Goal: Information Seeking & Learning: Check status

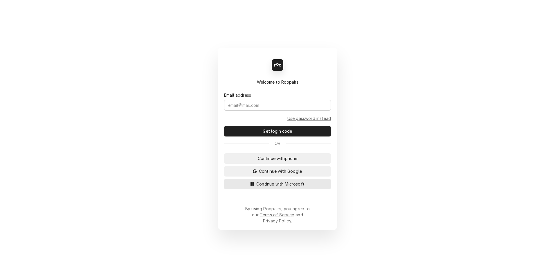
click at [277, 187] on span "Continue with Microsoft" at bounding box center [280, 184] width 51 height 6
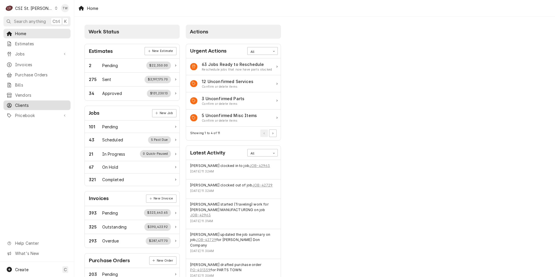
click at [33, 103] on span "Clients" at bounding box center [41, 105] width 53 height 6
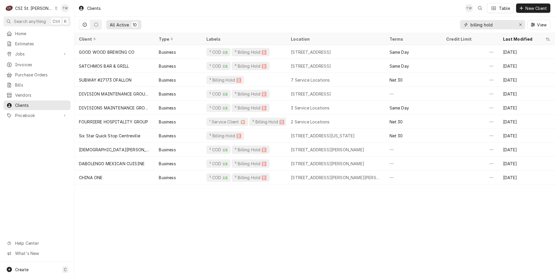
drag, startPoint x: 508, startPoint y: 24, endPoint x: 363, endPoint y: 17, distance: 144.6
click at [363, 17] on div "All Active 10 billing hold View" at bounding box center [315, 25] width 472 height 16
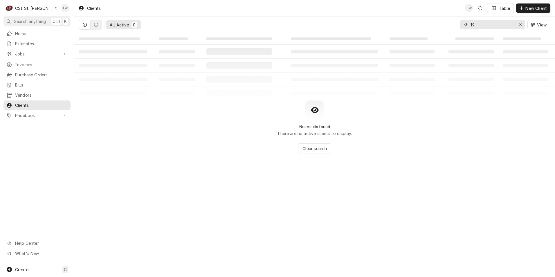
type input "1"
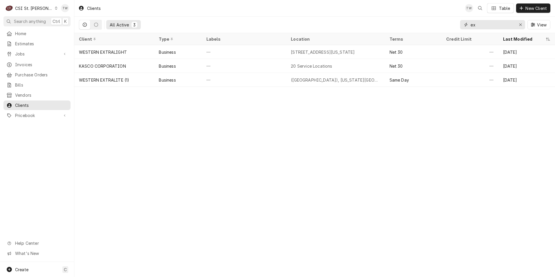
type input "e"
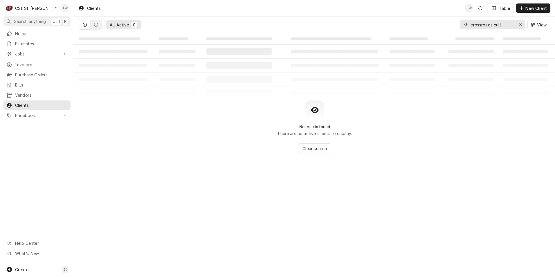
type input "crossroads cull"
click at [40, 10] on div "CSI St. Louis" at bounding box center [34, 8] width 38 height 6
click at [68, 10] on div "CSI [US_STATE][GEOGRAPHIC_DATA]" at bounding box center [89, 11] width 77 height 6
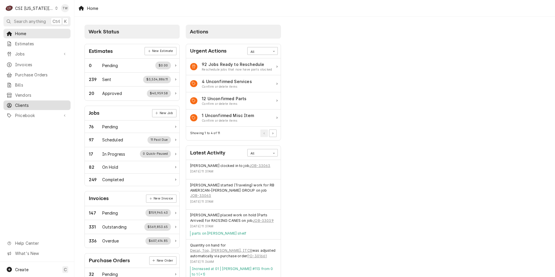
click at [31, 103] on span "Clients" at bounding box center [41, 105] width 53 height 6
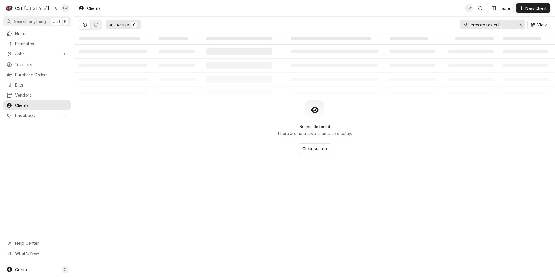
click at [505, 25] on input "crossroads cull" at bounding box center [493, 24] width 44 height 9
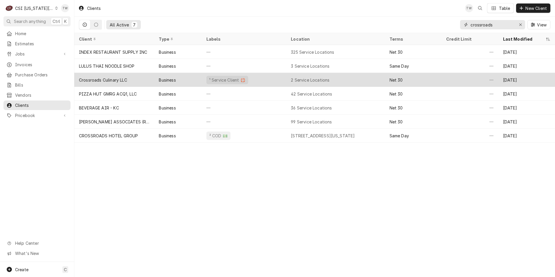
type input "crossroads"
click at [137, 76] on div "Crossroads Culinary LLC" at bounding box center [114, 80] width 80 height 14
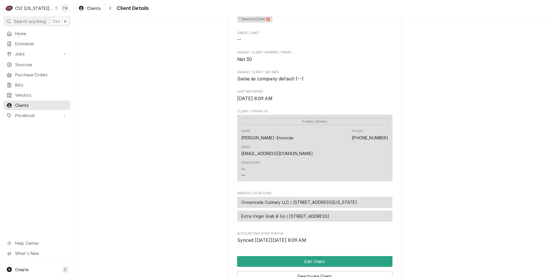
scroll to position [225, 0]
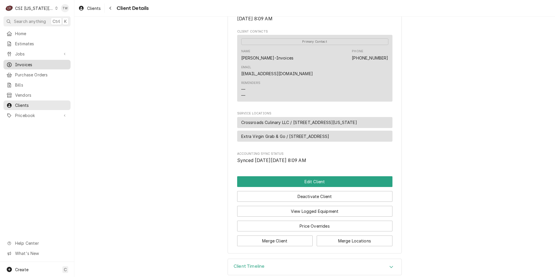
click at [37, 67] on link "Invoices" at bounding box center [36, 65] width 67 height 10
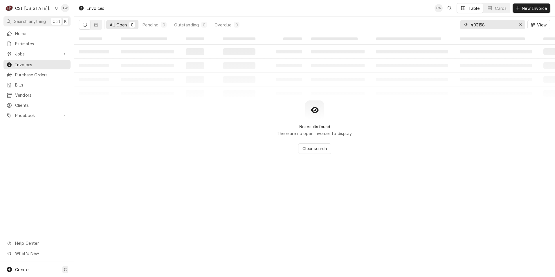
drag, startPoint x: 492, startPoint y: 24, endPoint x: 382, endPoint y: 8, distance: 111.2
click at [383, 8] on div "Invoices TW Table Cards New Invoice All Open 0 Pending 0 Outstanding 0 Overdue …" at bounding box center [314, 16] width 481 height 33
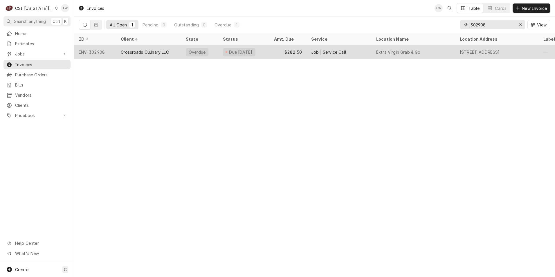
type input "302908"
click at [162, 47] on div "Crossroads Culinary LLC" at bounding box center [148, 52] width 65 height 14
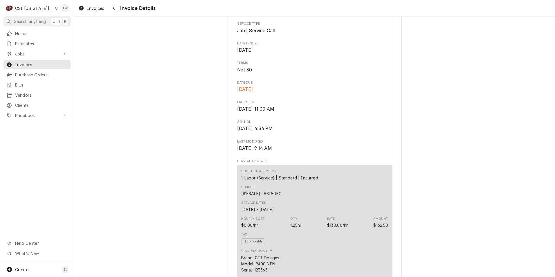
scroll to position [291, 0]
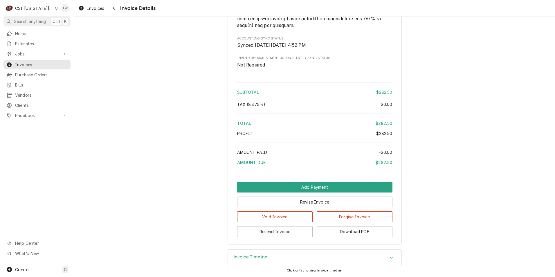
click at [298, 255] on div "Invoice Timeline" at bounding box center [315, 258] width 174 height 16
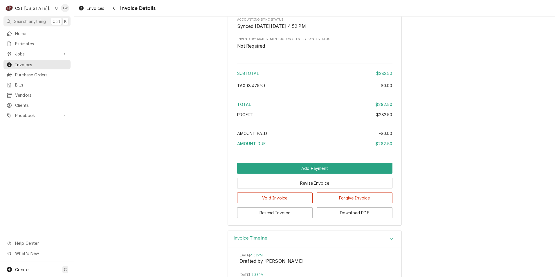
scroll to position [1139, 0]
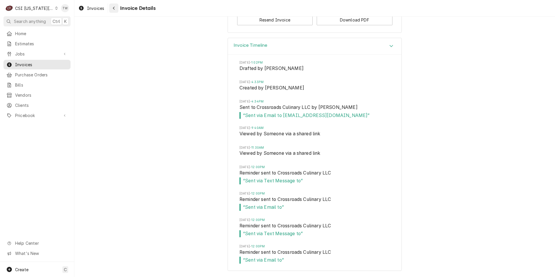
click at [115, 10] on div "Navigate back" at bounding box center [114, 8] width 6 height 6
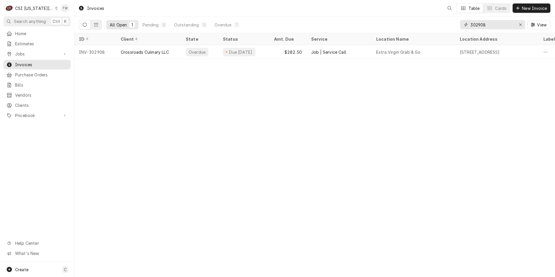
click at [488, 24] on input "302908" at bounding box center [493, 24] width 44 height 9
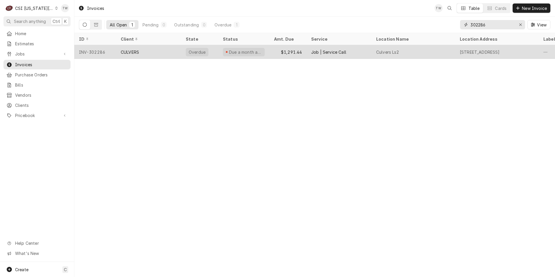
type input "302286"
click at [190, 55] on div "Overdue" at bounding box center [199, 52] width 37 height 14
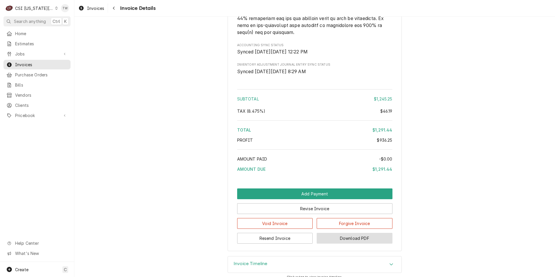
scroll to position [1195, 0]
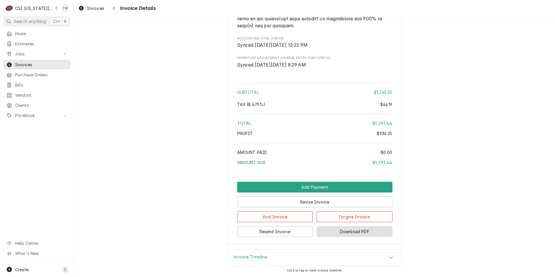
click at [344, 231] on button "Download PDF" at bounding box center [355, 231] width 76 height 11
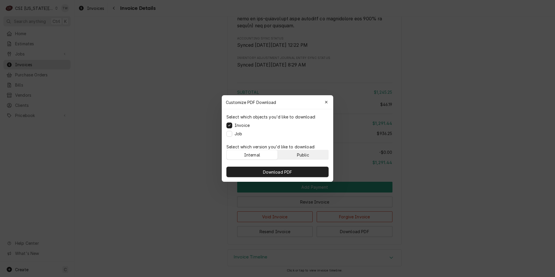
click at [301, 155] on div "Public" at bounding box center [303, 155] width 12 height 6
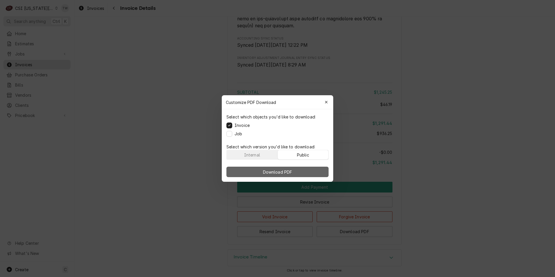
click at [298, 173] on button "Download PDF" at bounding box center [278, 172] width 102 height 10
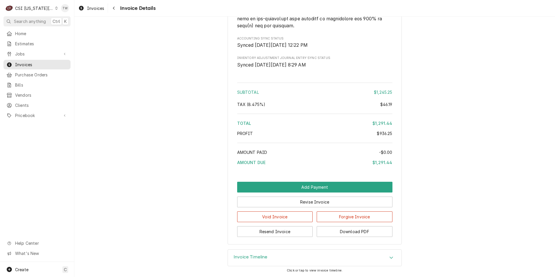
click at [28, 97] on div "Home Estimates Jobs Jobs Job Series Invoices Purchase Orders Bills Vendors Clie…" at bounding box center [37, 75] width 74 height 92
click at [28, 102] on span "Clients" at bounding box center [41, 105] width 53 height 6
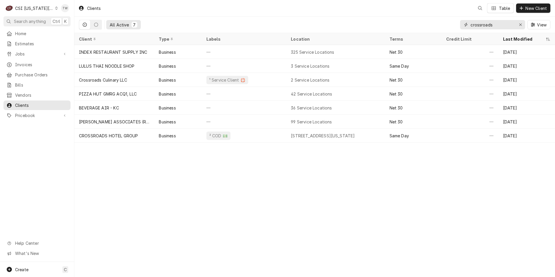
drag, startPoint x: 490, startPoint y: 25, endPoint x: 423, endPoint y: 22, distance: 67.2
click at [423, 22] on div "All Active 7 crossroads View" at bounding box center [315, 25] width 472 height 16
drag, startPoint x: 492, startPoint y: 24, endPoint x: 434, endPoint y: 24, distance: 57.8
click at [434, 24] on div "All Active 7 crossroads View" at bounding box center [315, 25] width 472 height 16
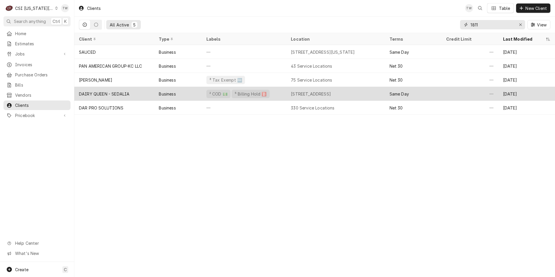
type input "1811"
click at [193, 94] on div "Business" at bounding box center [177, 94] width 47 height 14
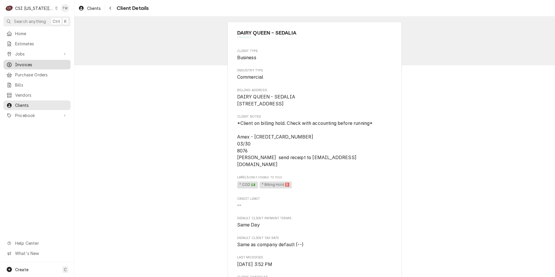
click at [26, 62] on span "Invoices" at bounding box center [41, 65] width 53 height 6
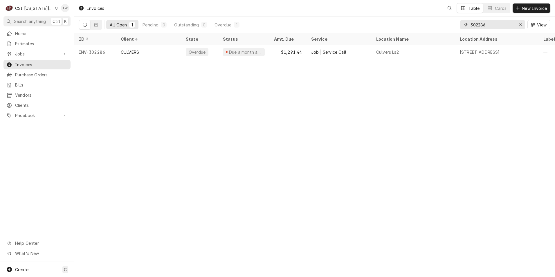
drag, startPoint x: 493, startPoint y: 25, endPoint x: 436, endPoint y: 21, distance: 57.1
click at [436, 21] on div "All Open 1 Pending 0 Outstanding 0 Overdue 1 302286 View" at bounding box center [315, 25] width 472 height 16
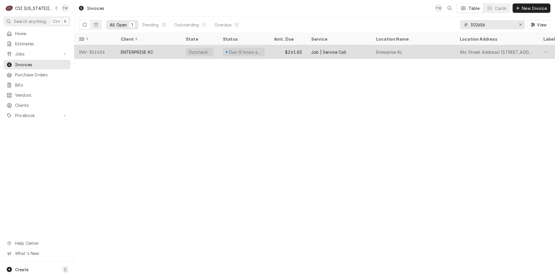
type input "302656"
click at [148, 49] on div "ENTERPRISE KC" at bounding box center [137, 52] width 33 height 6
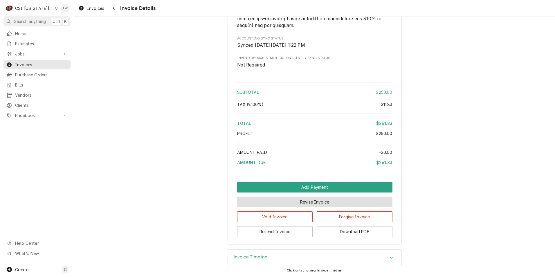
scroll to position [954, 0]
click at [306, 257] on div "Invoice Timeline" at bounding box center [315, 258] width 174 height 16
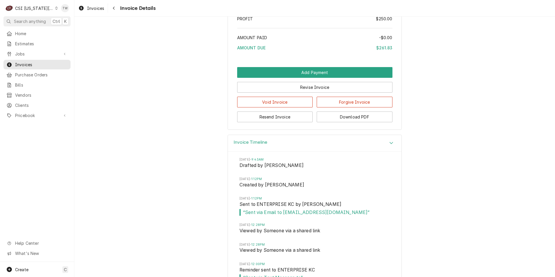
scroll to position [1114, 0]
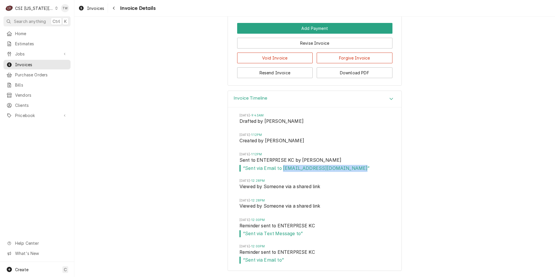
drag, startPoint x: 366, startPoint y: 169, endPoint x: 282, endPoint y: 169, distance: 84.3
click at [282, 169] on span "“ Sent via Email to KMATHIASON@ENTERPRISE-KC.COM ”" at bounding box center [315, 168] width 150 height 7
copy span "KMATHIASON@ENTERPRISE-KC.COM"
click at [114, 7] on icon "Navigate back" at bounding box center [114, 8] width 3 height 4
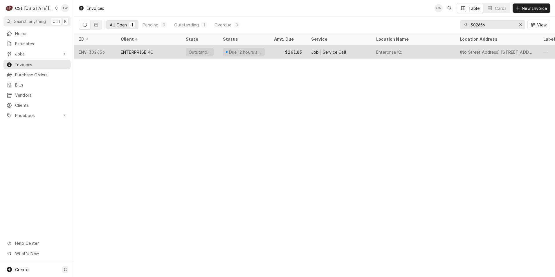
click at [341, 48] on div "Job | Service Call" at bounding box center [339, 52] width 65 height 14
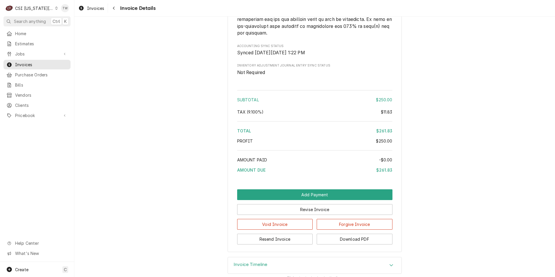
scroll to position [954, 0]
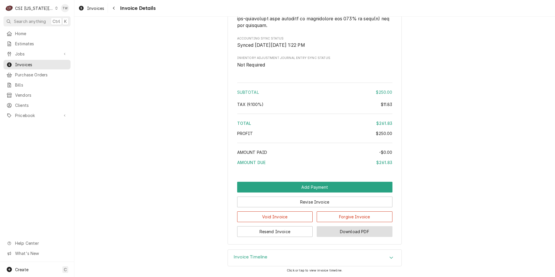
click at [373, 236] on button "Download PDF" at bounding box center [355, 231] width 76 height 11
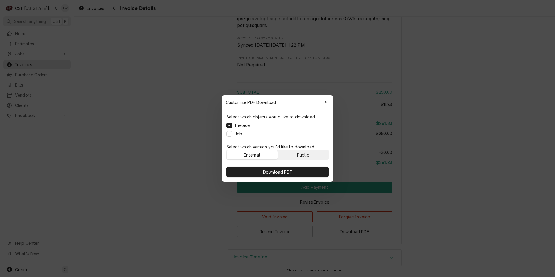
click at [318, 159] on button "Public" at bounding box center [303, 154] width 51 height 9
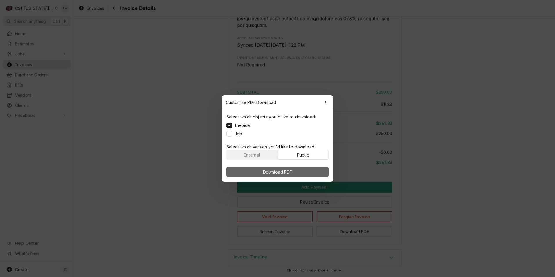
click at [311, 173] on button "Download PDF" at bounding box center [278, 172] width 102 height 10
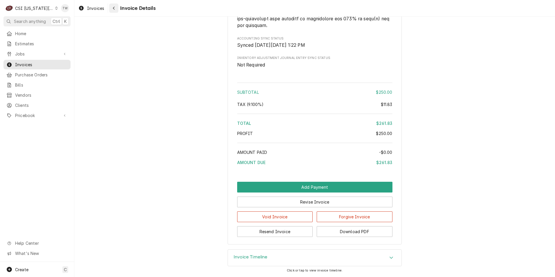
click at [112, 9] on div "Navigate back" at bounding box center [114, 8] width 6 height 6
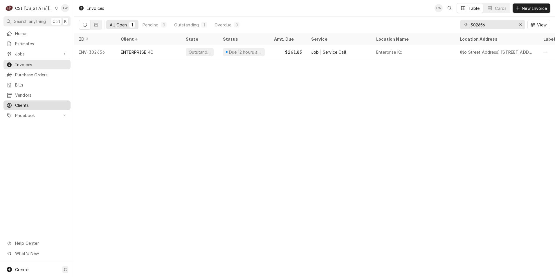
click at [24, 102] on span "Clients" at bounding box center [41, 105] width 53 height 6
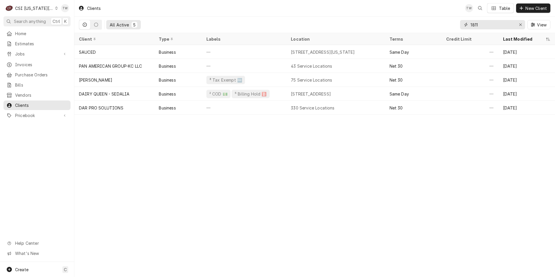
drag, startPoint x: 483, startPoint y: 27, endPoint x: 386, endPoint y: 13, distance: 97.7
click at [387, 13] on div "Clients TW Table New Client All Active 5 1811 View" at bounding box center [314, 16] width 481 height 33
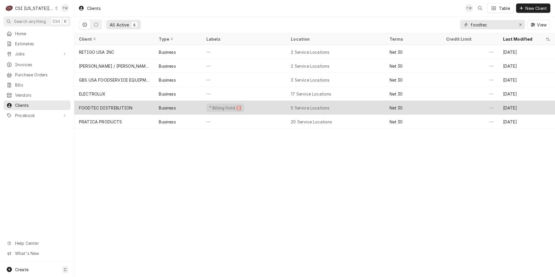
type input "foodtec"
click at [160, 107] on div "Business" at bounding box center [167, 108] width 17 height 6
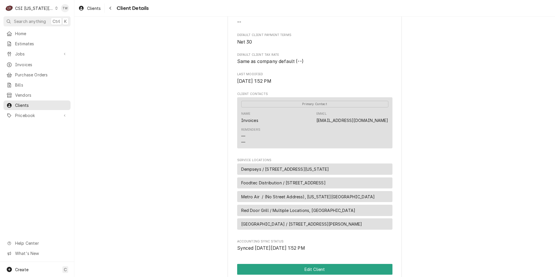
scroll to position [203, 0]
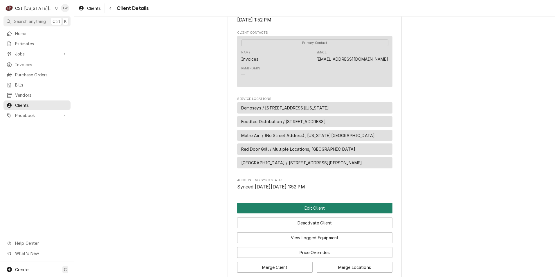
click at [300, 214] on button "Edit Client" at bounding box center [314, 208] width 155 height 11
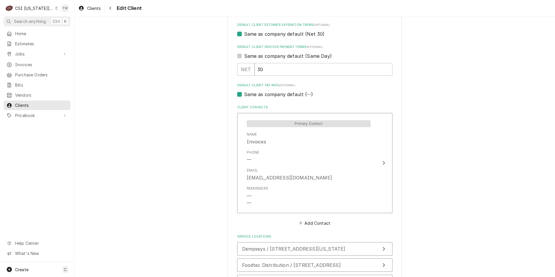
scroll to position [349, 0]
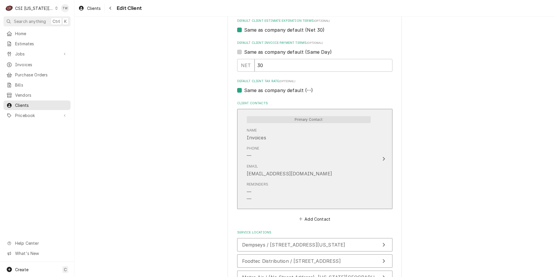
click at [280, 153] on div "Phone —" at bounding box center [309, 153] width 124 height 18
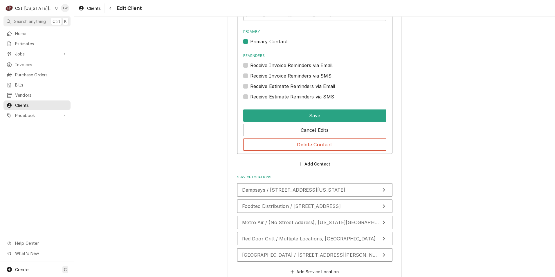
scroll to position [523, 0]
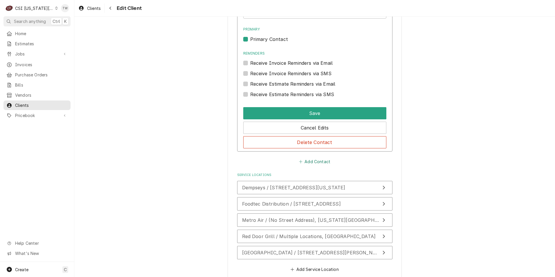
click at [311, 159] on button "Add Contact" at bounding box center [314, 162] width 33 height 8
type textarea "x"
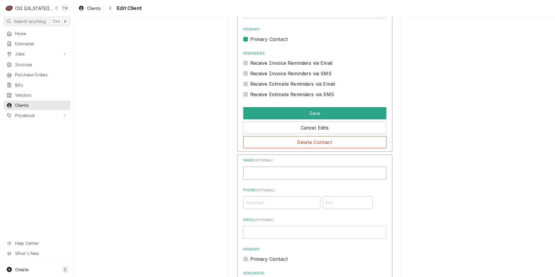
click at [276, 173] on input "Business Name" at bounding box center [314, 173] width 143 height 13
type input "AP"
click at [263, 237] on input "Email ( optional )" at bounding box center [314, 232] width 143 height 13
paste input "accounts@gbsamerica.com"
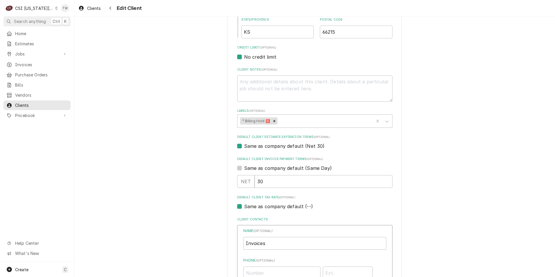
scroll to position [116, 0]
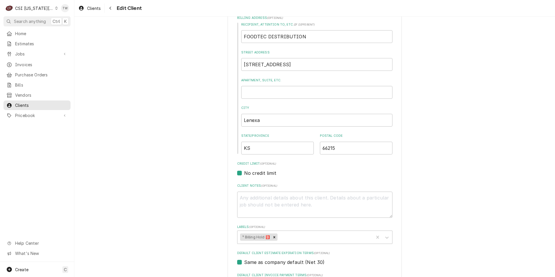
type input "accounts@gbsamerica.com"
click at [268, 200] on textarea "Client Notes ( optional )" at bounding box center [314, 205] width 155 height 26
type textarea "x"
type textarea "a"
type textarea "x"
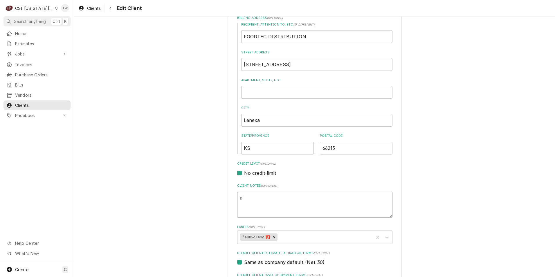
type textarea "al"
type textarea "x"
type textarea "als"
type textarea "x"
type textarea "al"
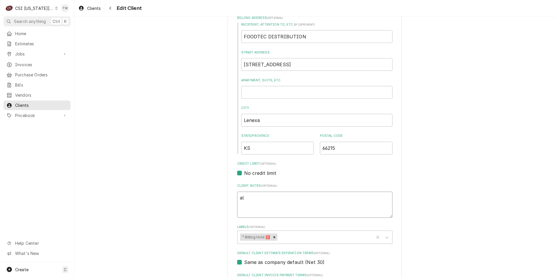
type textarea "x"
type textarea "alw"
type textarea "x"
type textarea "alwa"
type textarea "x"
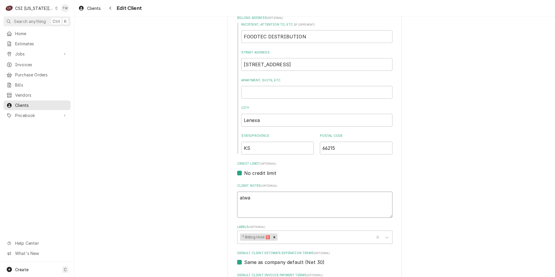
type textarea "alway"
type textarea "x"
type textarea "always"
type textarea "x"
type textarea "always"
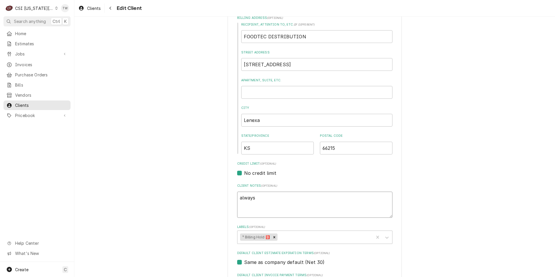
type textarea "x"
type textarea "always c"
type textarea "x"
type textarea "always cc"
type textarea "x"
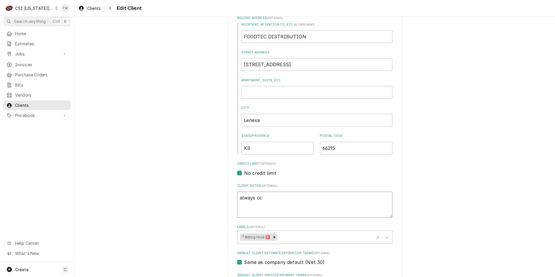
type textarea "always cc"
type textarea "x"
type textarea "always cc"
type textarea "x"
type textarea "always cc:"
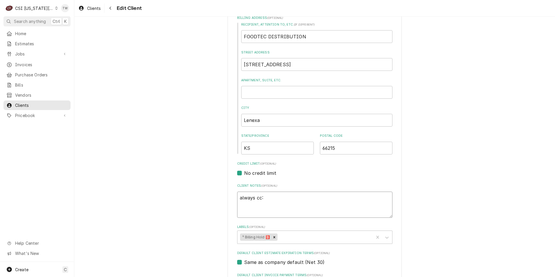
paste textarea "accounts@gbsamerica.com"
type textarea "x"
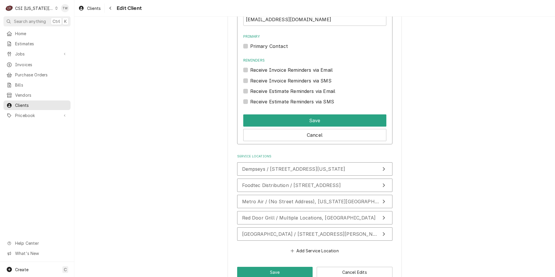
scroll to position [749, 0]
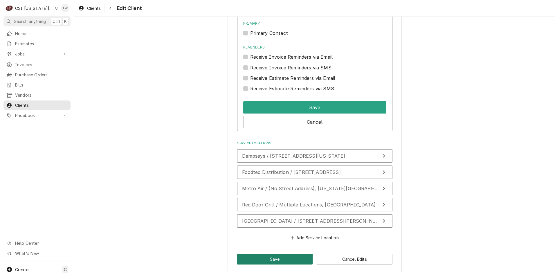
type textarea "always cc:accounts@gbsamerica.com"
click at [282, 257] on button "Save" at bounding box center [275, 259] width 76 height 11
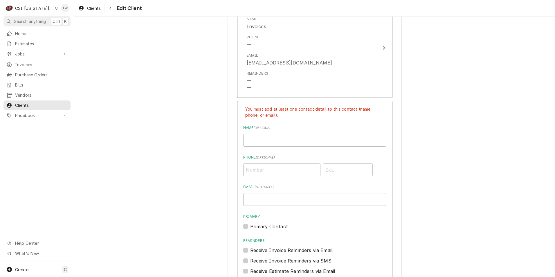
scroll to position [404, 0]
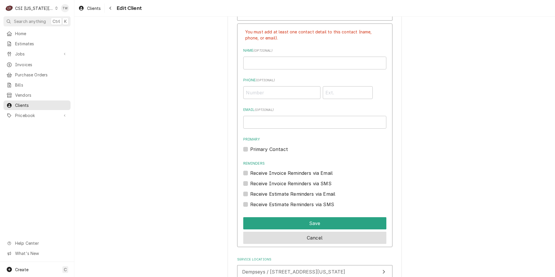
click at [292, 233] on button "Cancel" at bounding box center [314, 238] width 143 height 12
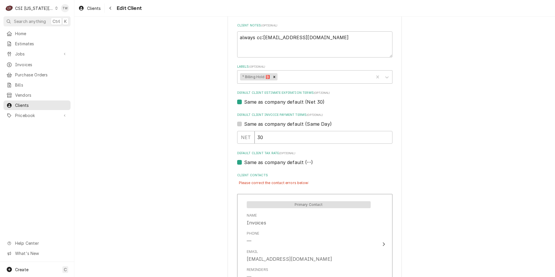
scroll to position [451, 0]
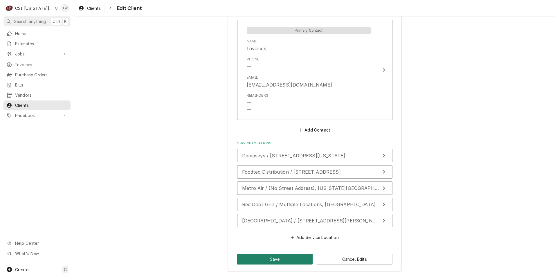
click at [276, 257] on button "Save" at bounding box center [275, 259] width 76 height 11
type textarea "x"
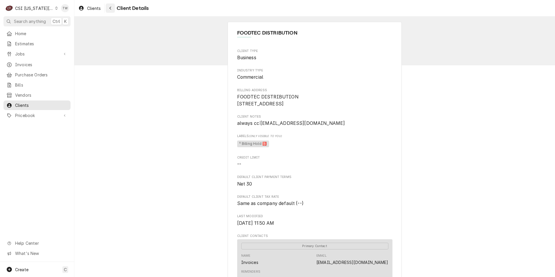
click at [111, 10] on icon "Navigate back" at bounding box center [110, 8] width 3 height 4
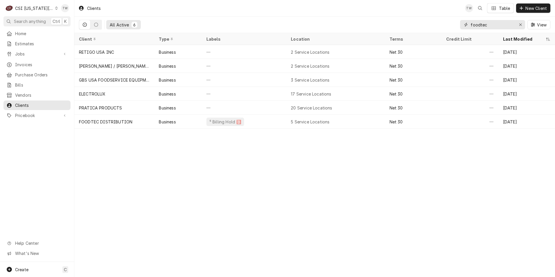
drag, startPoint x: 490, startPoint y: 28, endPoint x: 382, endPoint y: 22, distance: 107.9
click at [382, 22] on div "All Active 6 foodtec View" at bounding box center [315, 25] width 472 height 16
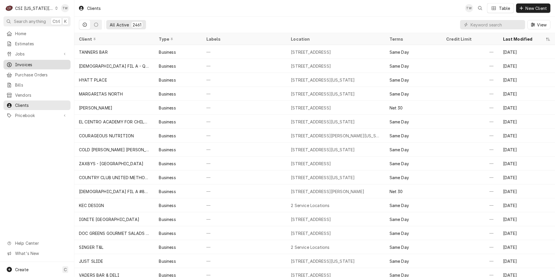
click at [39, 62] on span "Invoices" at bounding box center [41, 65] width 53 height 6
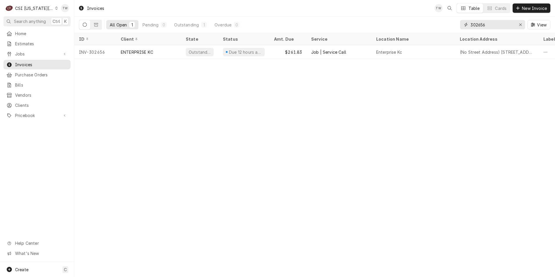
drag, startPoint x: 492, startPoint y: 24, endPoint x: 370, endPoint y: 6, distance: 124.0
click at [377, 8] on div "Invoices TW Table Cards New Invoice All Open 1 Pending 0 Outstanding 1 Overdue …" at bounding box center [314, 16] width 481 height 33
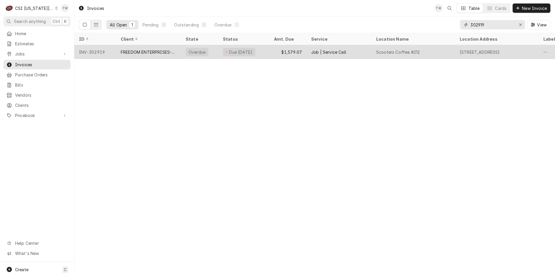
type input "302919"
click at [135, 50] on div "FREEDOM ENTERPRISES-SCOOTERS COFFEE (2)" at bounding box center [149, 52] width 56 height 6
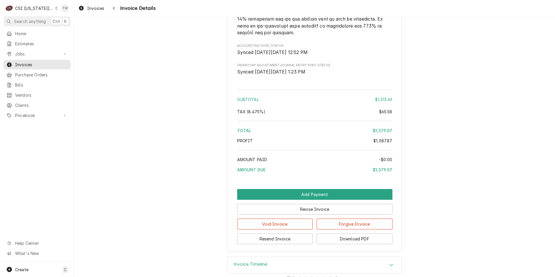
scroll to position [1141, 0]
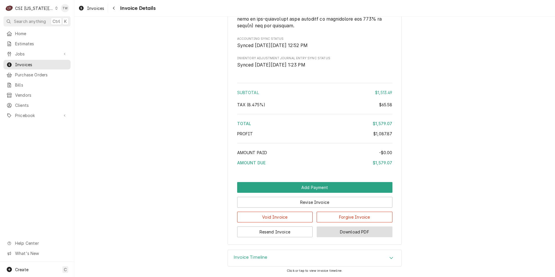
click at [361, 230] on button "Download PDF" at bounding box center [355, 232] width 76 height 11
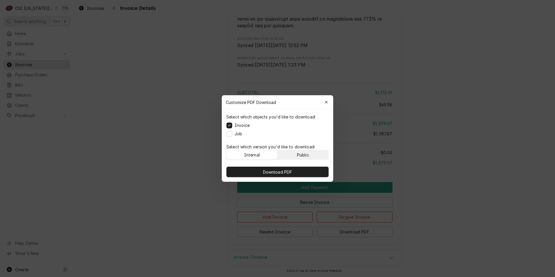
click at [318, 153] on button "Public" at bounding box center [303, 154] width 51 height 9
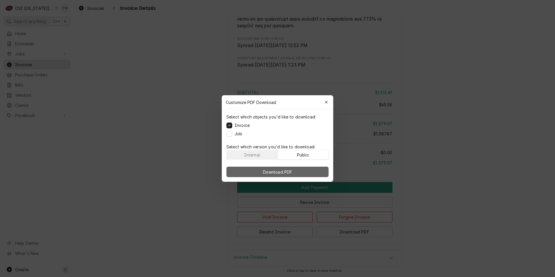
click at [305, 169] on button "Download PDF" at bounding box center [278, 172] width 102 height 10
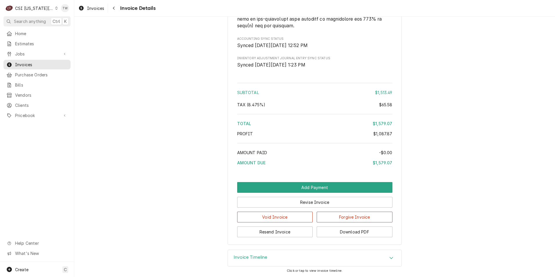
drag, startPoint x: 115, startPoint y: 8, endPoint x: 122, endPoint y: 10, distance: 7.6
click at [115, 8] on icon "Navigate back" at bounding box center [114, 8] width 3 height 4
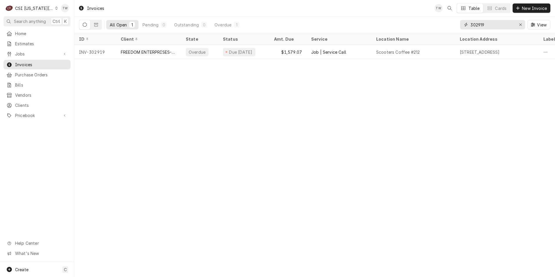
drag, startPoint x: 492, startPoint y: 26, endPoint x: 367, endPoint y: 15, distance: 126.0
click at [367, 15] on div "Invoices TW Table Cards New Invoice All Open 1 Pending 0 Outstanding 0 Overdue …" at bounding box center [314, 16] width 481 height 33
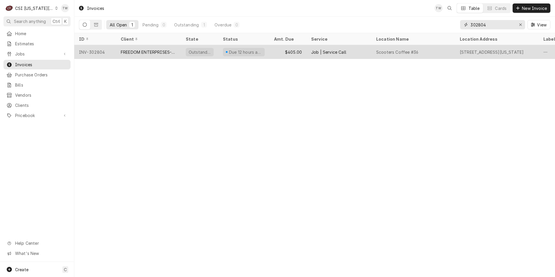
type input "302804"
click at [159, 47] on div "FREEDOM ENTERPRISES-SCOOTERS COFFEE (2)" at bounding box center [148, 52] width 65 height 14
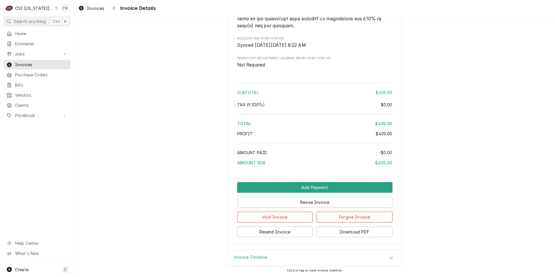
scroll to position [965, 0]
click at [363, 231] on button "Download PDF" at bounding box center [355, 232] width 76 height 11
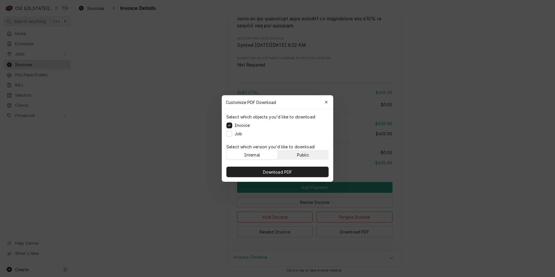
click at [307, 153] on div "Public" at bounding box center [303, 155] width 12 height 6
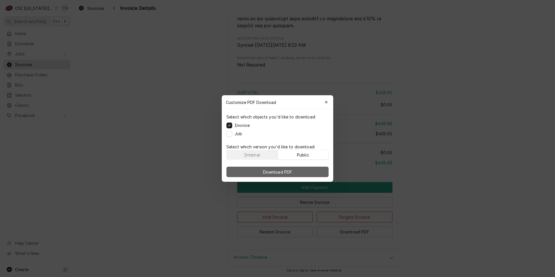
click at [300, 168] on button "Download PDF" at bounding box center [278, 172] width 102 height 10
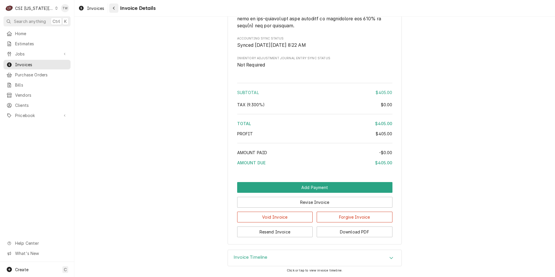
click at [118, 7] on button "Navigate back" at bounding box center [113, 7] width 9 height 9
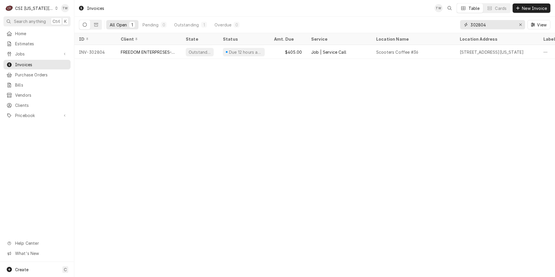
drag, startPoint x: 504, startPoint y: 26, endPoint x: 410, endPoint y: 18, distance: 94.7
click at [411, 18] on div "All Open 1 Pending 0 Outstanding 1 Overdue 0 302804 View" at bounding box center [315, 25] width 472 height 16
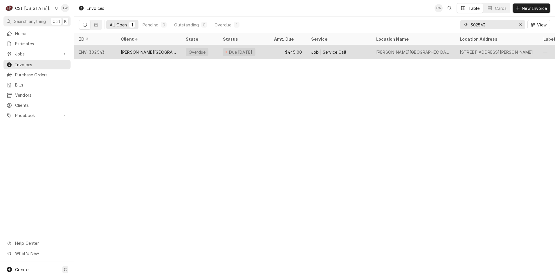
type input "302543"
click at [107, 53] on div "INV-302543" at bounding box center [95, 52] width 42 height 14
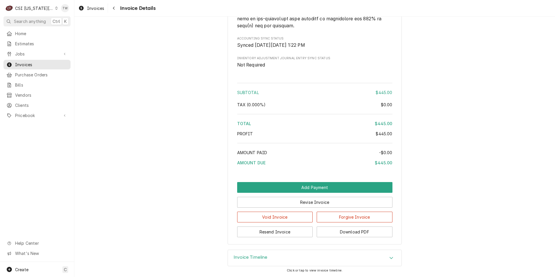
scroll to position [935, 0]
click at [316, 255] on div "Invoice Timeline" at bounding box center [315, 258] width 174 height 16
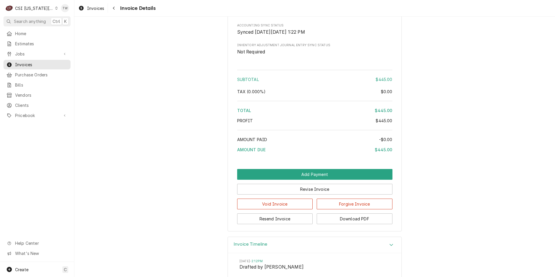
scroll to position [1080, 0]
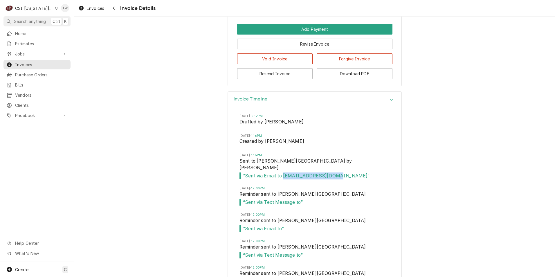
drag, startPoint x: 330, startPoint y: 190, endPoint x: 282, endPoint y: 190, distance: 48.2
click at [282, 180] on span "“ Sent via Email to [EMAIL_ADDRESS][DOMAIN_NAME] ”" at bounding box center [315, 176] width 150 height 7
copy span "[EMAIL_ADDRESS][DOMAIN_NAME]"
click at [114, 10] on icon "Navigate back" at bounding box center [114, 8] width 3 height 4
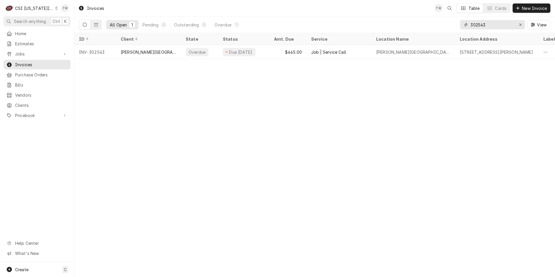
drag, startPoint x: 496, startPoint y: 25, endPoint x: 382, endPoint y: 16, distance: 113.9
click at [383, 16] on div "Invoices TW Table Cards New Invoice All Open 1 Pending 0 Outstanding 0 Overdue …" at bounding box center [314, 16] width 481 height 33
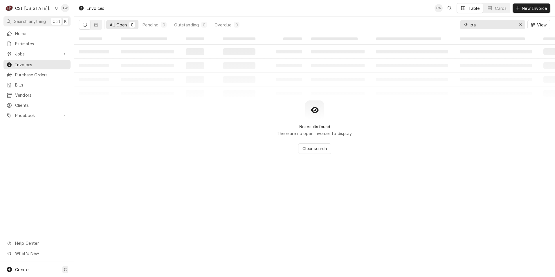
type input "p"
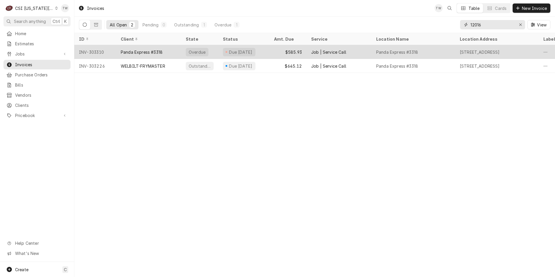
type input "12016"
click at [166, 51] on div "Panda Express #3318" at bounding box center [148, 52] width 65 height 14
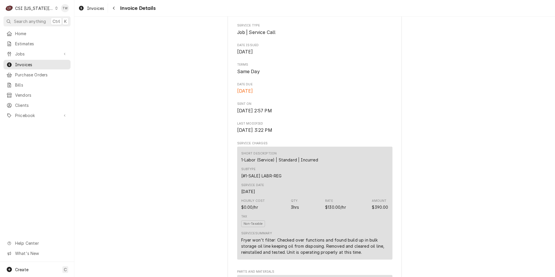
scroll to position [116, 0]
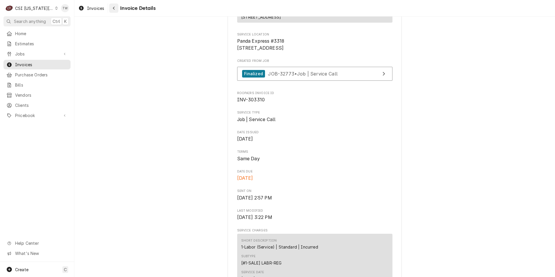
click at [119, 8] on div "Invoice Details" at bounding box center [132, 7] width 46 height 9
click at [113, 8] on icon "Navigate back" at bounding box center [114, 8] width 3 height 4
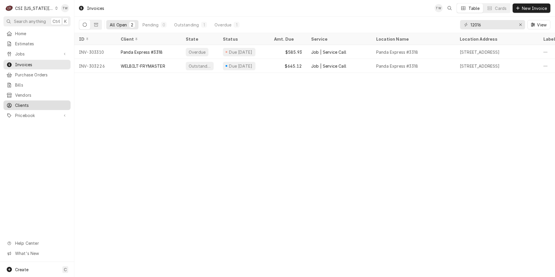
click at [20, 102] on span "Clients" at bounding box center [41, 105] width 53 height 6
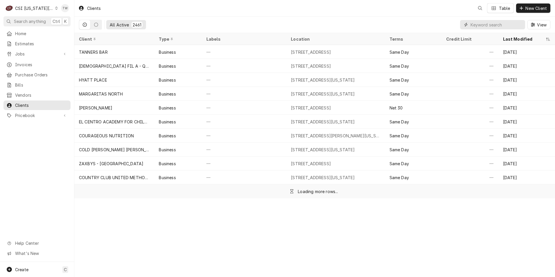
click at [481, 26] on input "Dynamic Content Wrapper" at bounding box center [497, 24] width 52 height 9
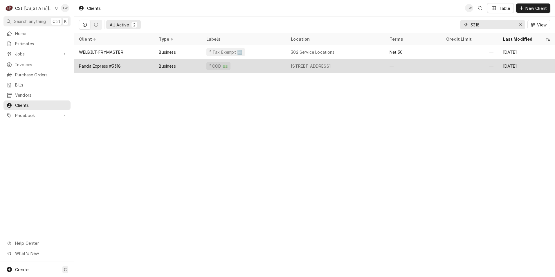
type input "3318"
click at [254, 68] on div "² COD 💵" at bounding box center [244, 66] width 85 height 14
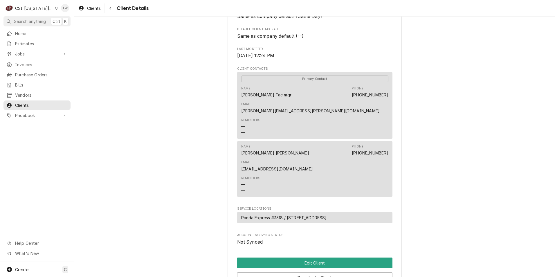
scroll to position [233, 0]
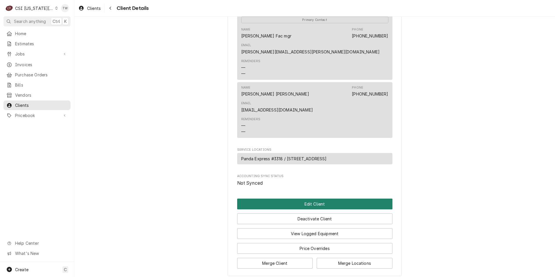
click at [293, 199] on button "Edit Client" at bounding box center [314, 204] width 155 height 11
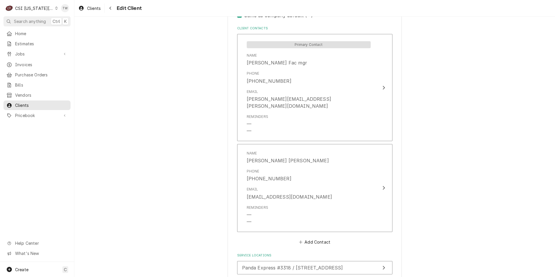
scroll to position [447, 0]
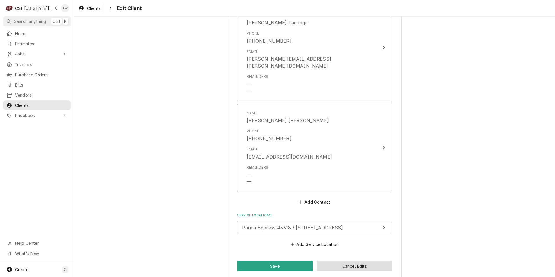
click at [345, 261] on button "Cancel Edits" at bounding box center [355, 266] width 76 height 11
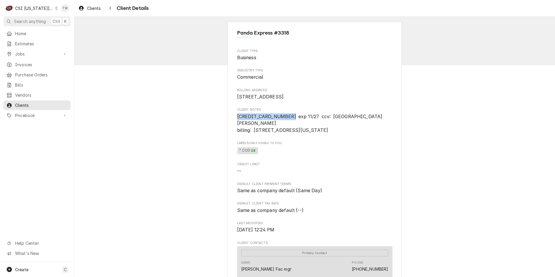
drag, startPoint x: 285, startPoint y: 122, endPoint x: 229, endPoint y: 123, distance: 55.5
click at [229, 123] on div "Panda Express #3318 Client Type Business Industry Type Commercial Billing Addre…" at bounding box center [315, 266] width 174 height 488
copy span "4808 0190 0557 4740"
drag, startPoint x: 333, startPoint y: 123, endPoint x: 375, endPoint y: 123, distance: 42.1
click at [375, 123] on span "4808 0190 0557 4740 exp 11/27 ccv: 507 John Strauman billing: 1683 Walnut Grove…" at bounding box center [314, 123] width 155 height 21
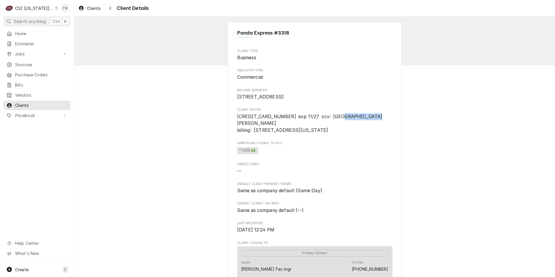
copy span "John Strauman"
drag, startPoint x: 253, startPoint y: 130, endPoint x: 304, endPoint y: 129, distance: 51.4
click at [304, 129] on span "4808 0190 0557 4740 exp 11/27 ccv: 507 John Strauman billing: 1683 Walnut Grove…" at bounding box center [310, 123] width 146 height 19
copy span "1683 Walnut Grove Ave"
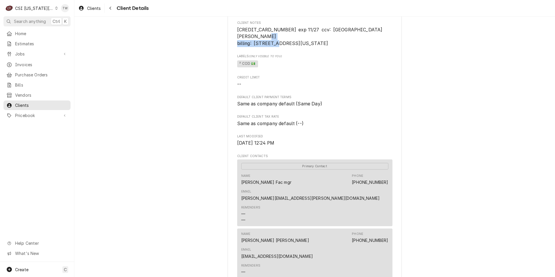
scroll to position [87, 0]
click at [30, 64] on span "Invoices" at bounding box center [41, 65] width 53 height 6
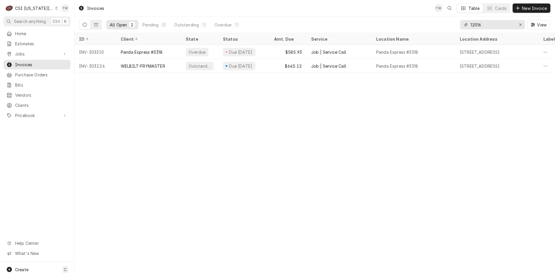
drag, startPoint x: 488, startPoint y: 27, endPoint x: 378, endPoint y: 15, distance: 111.4
click at [379, 14] on div "Invoices TW Table Cards New Invoice All Open 2 Pending 0 Outstanding 1 Overdue …" at bounding box center [314, 16] width 481 height 33
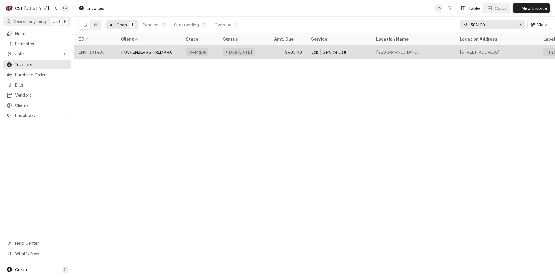
type input "301400"
click at [167, 54] on div "HOCKENBERGS TRIMARK" at bounding box center [148, 52] width 65 height 14
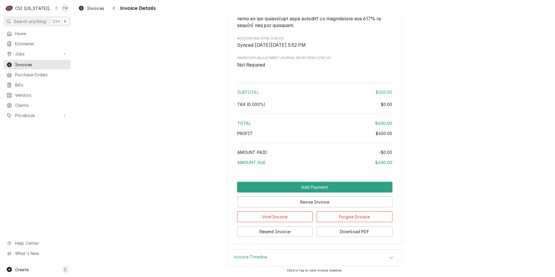
scroll to position [895, 0]
click at [308, 204] on button "Revise Invoice" at bounding box center [314, 202] width 155 height 11
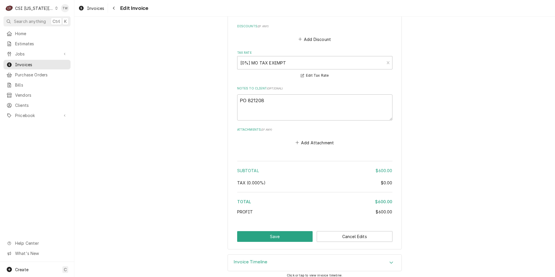
scroll to position [762, 0]
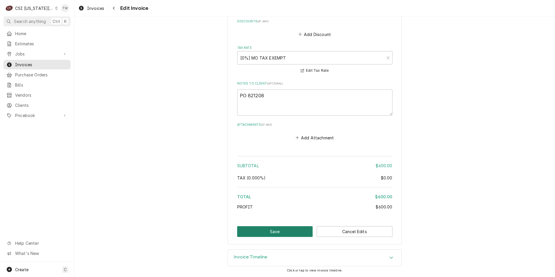
click at [263, 233] on button "Save" at bounding box center [275, 231] width 76 height 11
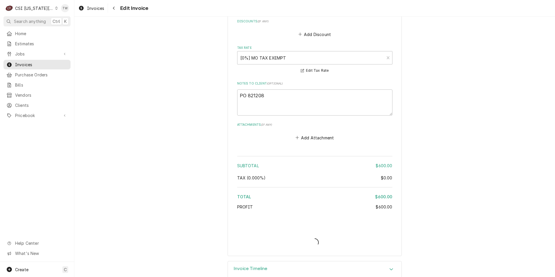
type textarea "x"
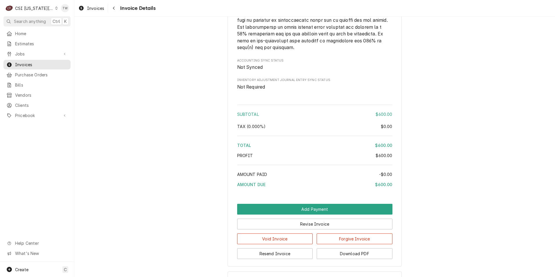
scroll to position [895, 0]
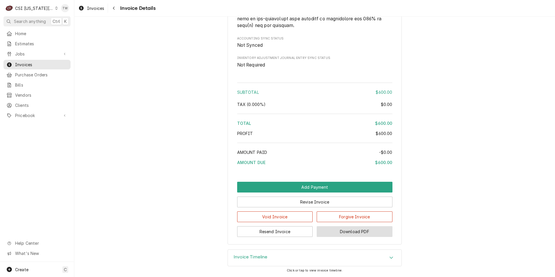
click at [333, 234] on button "Download PDF" at bounding box center [355, 231] width 76 height 11
click at [367, 228] on button "Download PDF" at bounding box center [355, 231] width 76 height 11
click at [116, 7] on div "Navigate back" at bounding box center [114, 8] width 6 height 6
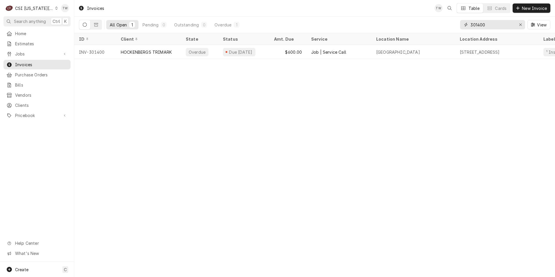
drag, startPoint x: 496, startPoint y: 23, endPoint x: 376, endPoint y: 8, distance: 121.0
click at [376, 8] on div "Invoices TW Table Cards New Invoice All Open 1 Pending 0 Outstanding 0 Overdue …" at bounding box center [314, 16] width 481 height 33
type input "302865"
click at [175, 159] on div "Invoices TW Table Cards New Invoice All Open 1 Pending 0 Outstanding 0 Overdue …" at bounding box center [314, 138] width 481 height 277
click at [331, 83] on div "Invoices TW Table Cards New Invoice All Open 1 Pending 0 Outstanding 0 Overdue …" at bounding box center [314, 138] width 481 height 277
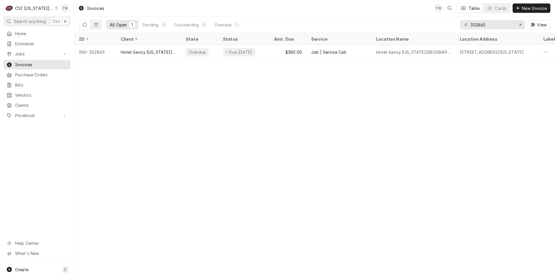
click at [162, 91] on div "Invoices TW Table Cards New Invoice All Open 1 Pending 0 Outstanding 0 Overdue …" at bounding box center [314, 138] width 481 height 277
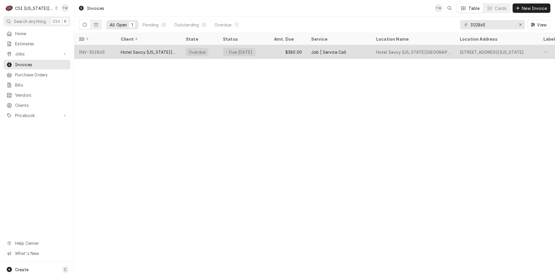
click at [300, 49] on div "$380.00" at bounding box center [288, 52] width 37 height 14
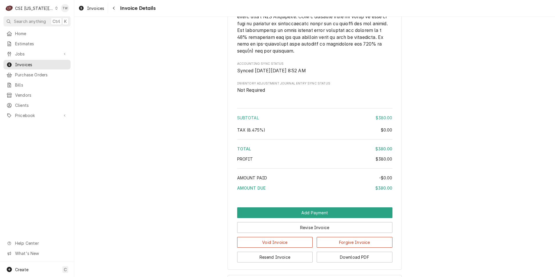
scroll to position [979, 0]
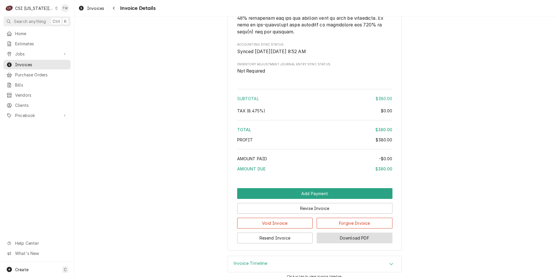
click at [347, 233] on button "Download PDF" at bounding box center [355, 238] width 76 height 11
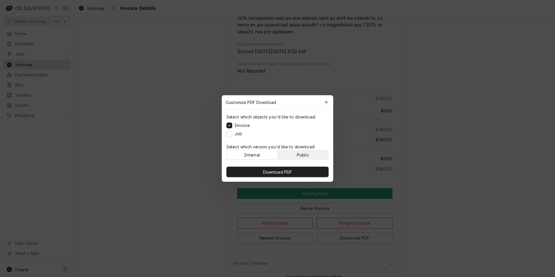
click at [318, 153] on button "Public" at bounding box center [303, 154] width 51 height 9
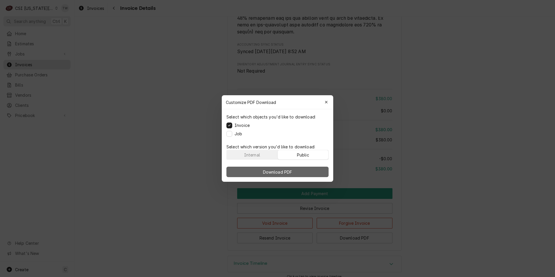
click at [305, 176] on button "Download PDF" at bounding box center [278, 172] width 102 height 10
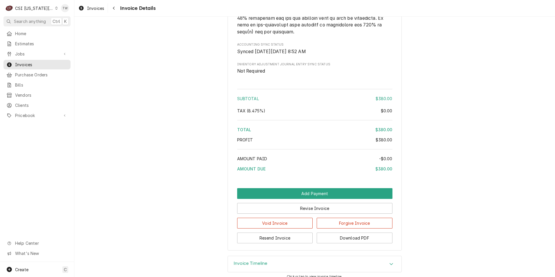
click at [117, 13] on div "Invoices Invoice Details" at bounding box center [314, 8] width 481 height 16
click at [116, 12] on button "Navigate back" at bounding box center [113, 7] width 9 height 9
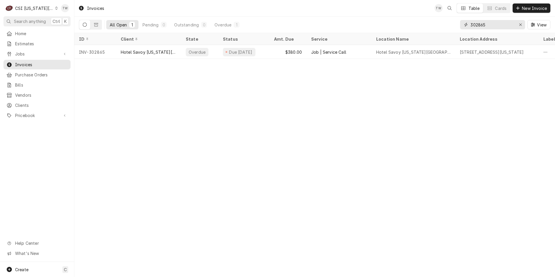
drag, startPoint x: 491, startPoint y: 24, endPoint x: 395, endPoint y: 17, distance: 95.8
click at [396, 17] on div "All Open 1 Pending 0 Outstanding 0 Overdue 1 302865 View" at bounding box center [315, 25] width 472 height 16
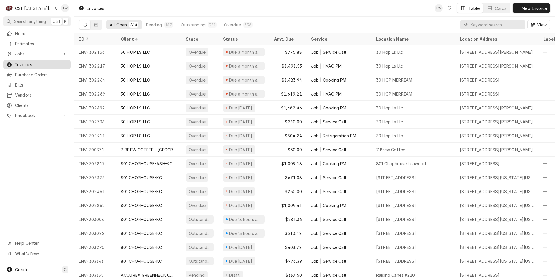
click at [30, 62] on span "Invoices" at bounding box center [41, 65] width 53 height 6
click at [480, 27] on input "Dynamic Content Wrapper" at bounding box center [497, 24] width 52 height 9
click at [501, 25] on input "Dynamic Content Wrapper" at bounding box center [497, 24] width 52 height 9
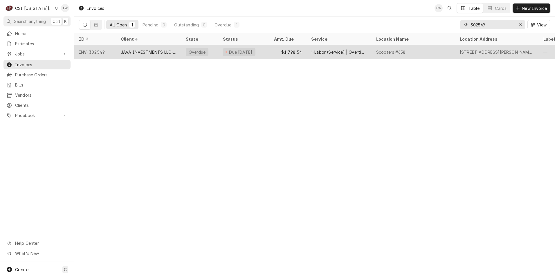
type input "302549"
click at [168, 53] on div "JAVA INVESTMENTS LLC-SCOOTERS" at bounding box center [149, 52] width 56 height 6
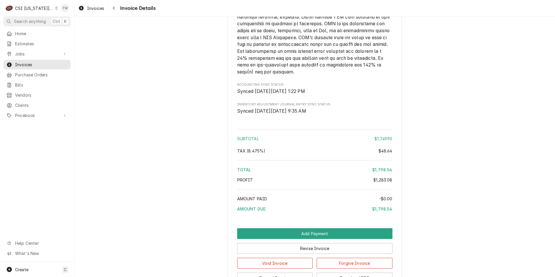
scroll to position [1421, 0]
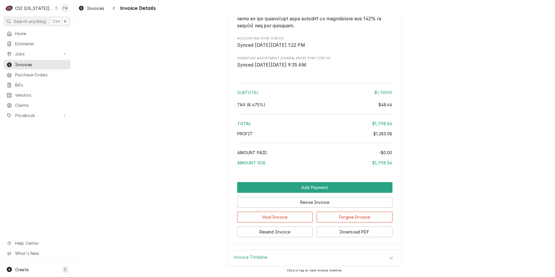
click at [301, 255] on div "Invoice Timeline" at bounding box center [315, 258] width 174 height 16
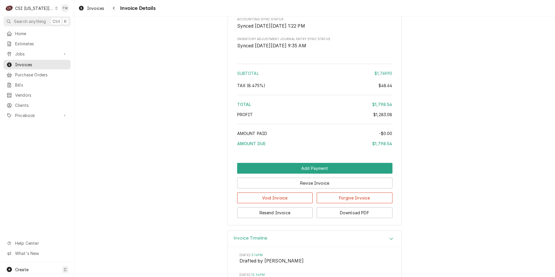
scroll to position [1593, 0]
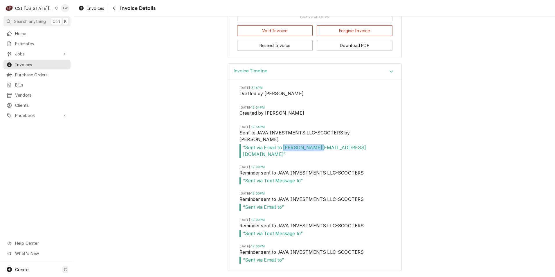
drag, startPoint x: 318, startPoint y: 156, endPoint x: 281, endPoint y: 156, distance: 37.5
click at [281, 156] on span "“ Sent via Email to anna@kccfo.com ”" at bounding box center [315, 151] width 150 height 14
copy span "anna@kccfo.com"
click at [315, 110] on span "Fri, Aug 29, 2025 - 12:54PM" at bounding box center [315, 107] width 150 height 5
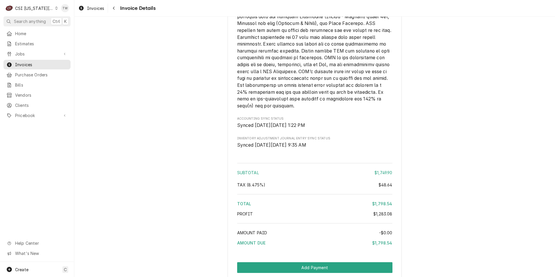
scroll to position [1419, 0]
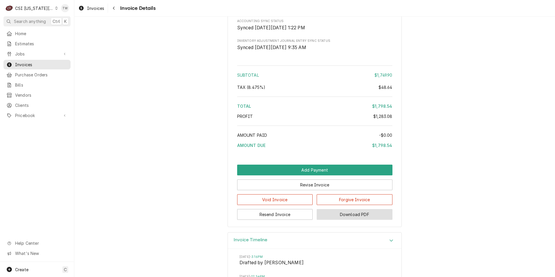
click at [366, 220] on button "Download PDF" at bounding box center [355, 214] width 76 height 11
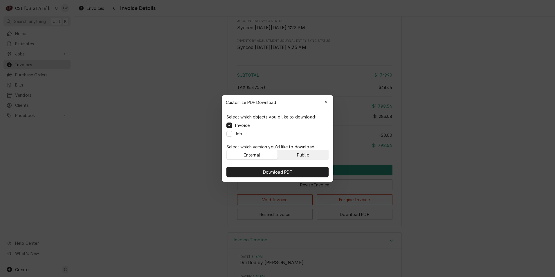
click at [288, 151] on button "Public" at bounding box center [303, 154] width 51 height 9
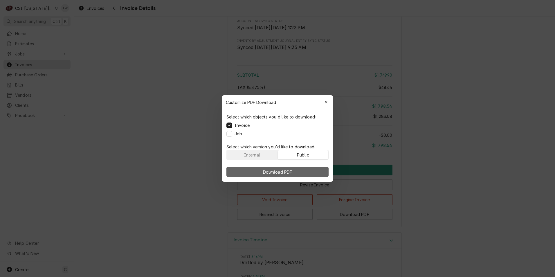
click at [274, 172] on span "Download PDF" at bounding box center [278, 172] width 32 height 6
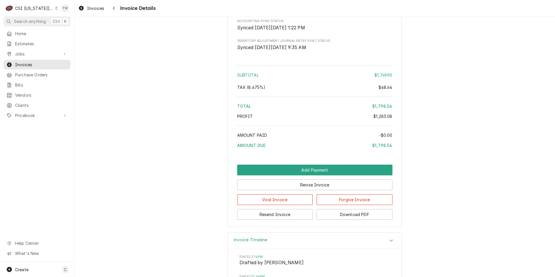
drag, startPoint x: 114, startPoint y: 8, endPoint x: 121, endPoint y: 27, distance: 19.9
click at [114, 8] on icon "Navigate back" at bounding box center [114, 8] width 3 height 4
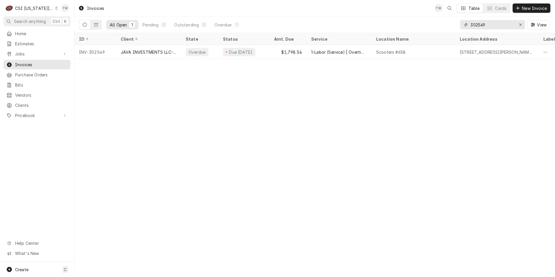
click at [489, 24] on input "302549" at bounding box center [493, 24] width 44 height 9
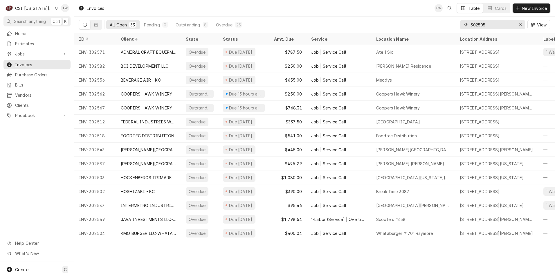
type input "302505"
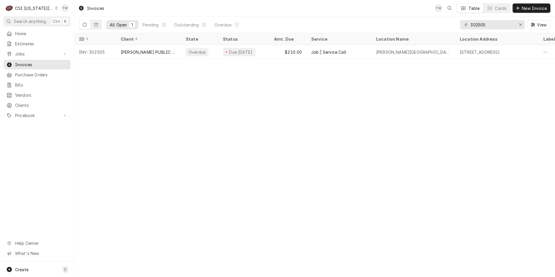
click at [316, 107] on div "Invoices TW Table Cards New Invoice All Open 1 Pending 0 Outstanding 0 Overdue …" at bounding box center [314, 138] width 481 height 277
click at [392, 126] on div "Invoices TW Table Cards New Invoice All Open 1 Pending 0 Outstanding 0 Overdue …" at bounding box center [314, 138] width 481 height 277
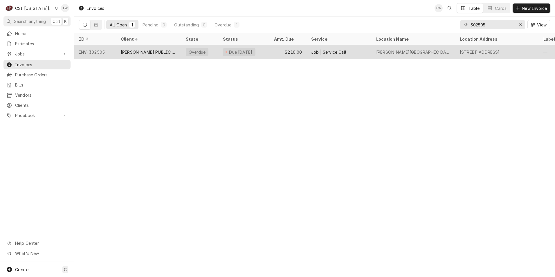
click at [271, 48] on div "$210.00" at bounding box center [288, 52] width 37 height 14
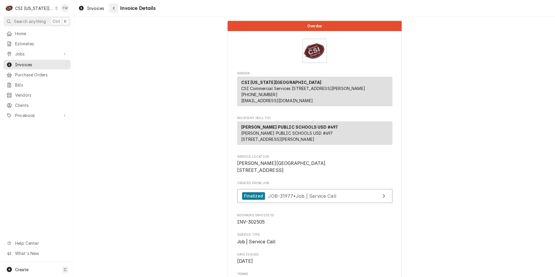
click at [113, 10] on div "Navigate back" at bounding box center [114, 8] width 6 height 6
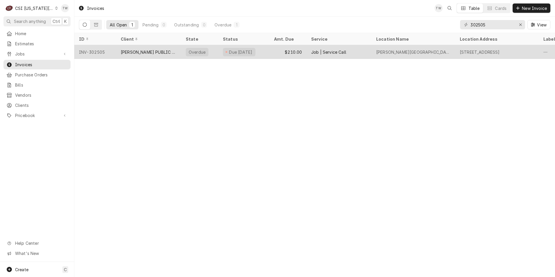
click at [141, 51] on div "[PERSON_NAME] PUBLIC SCHOOLS USD #497" at bounding box center [149, 52] width 56 height 6
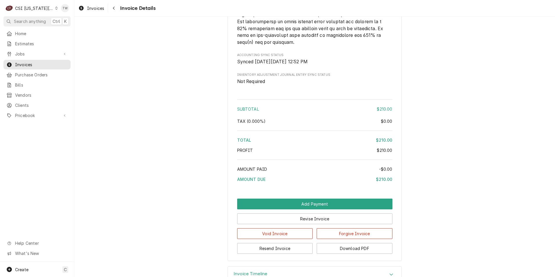
scroll to position [929, 0]
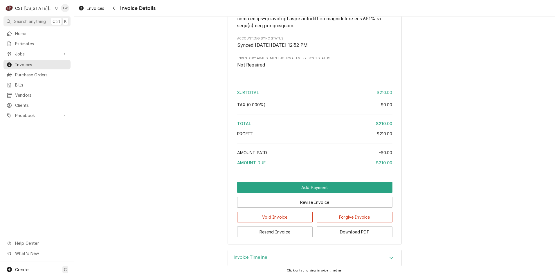
click at [309, 257] on div "Invoice Timeline" at bounding box center [315, 258] width 174 height 16
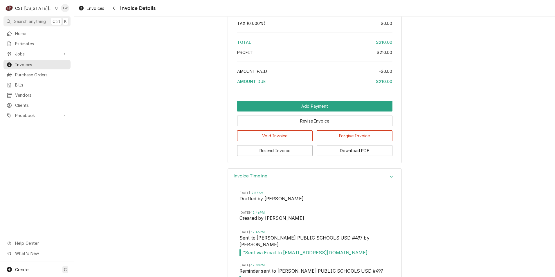
scroll to position [1016, 0]
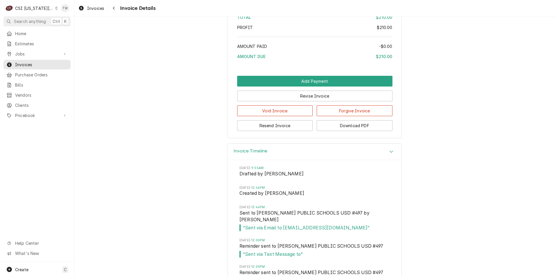
click at [377, 160] on div "Invoice Timeline" at bounding box center [315, 152] width 174 height 17
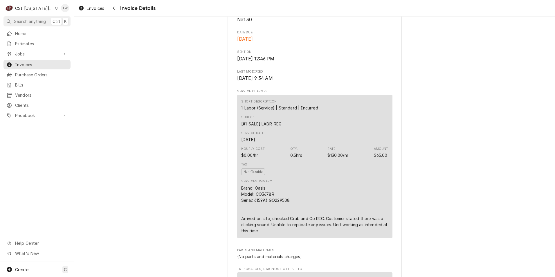
scroll to position [116, 0]
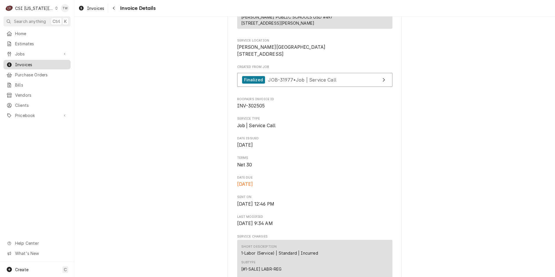
click at [57, 62] on span "Invoices" at bounding box center [41, 65] width 53 height 6
